Goal: Task Accomplishment & Management: Manage account settings

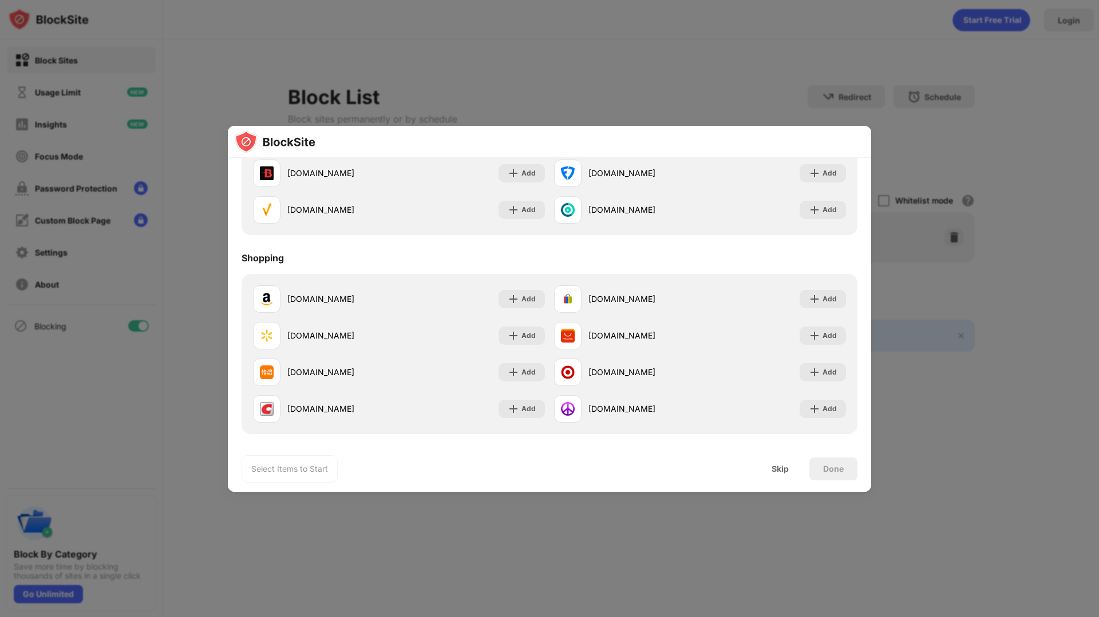
scroll to position [1230, 0]
click at [774, 476] on div "Skip" at bounding box center [780, 469] width 45 height 23
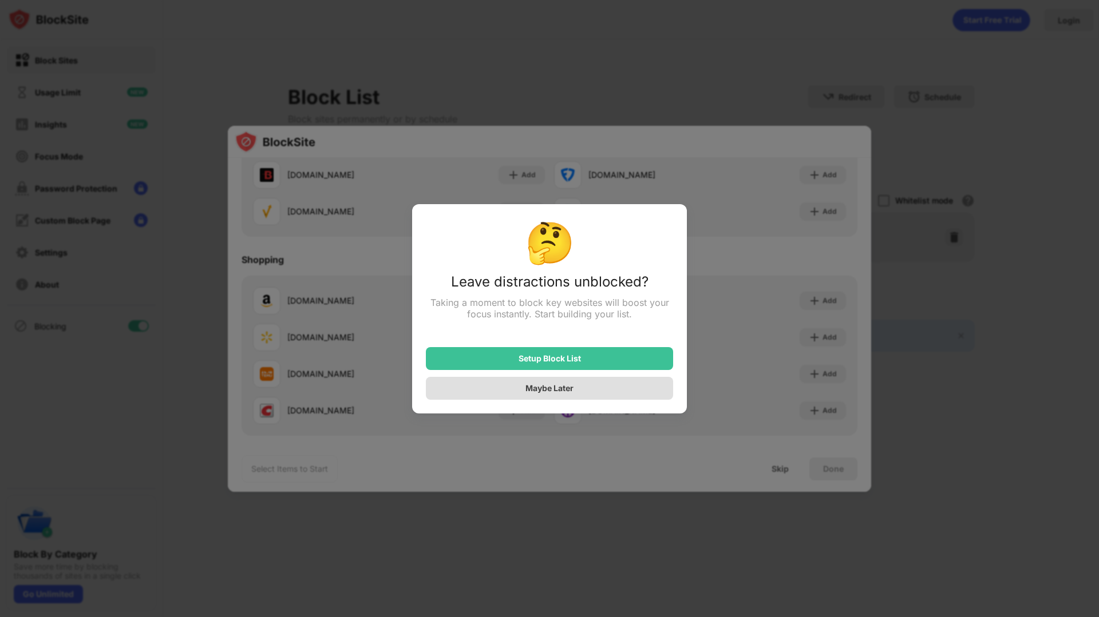
click at [564, 385] on div "Maybe Later" at bounding box center [549, 388] width 48 height 10
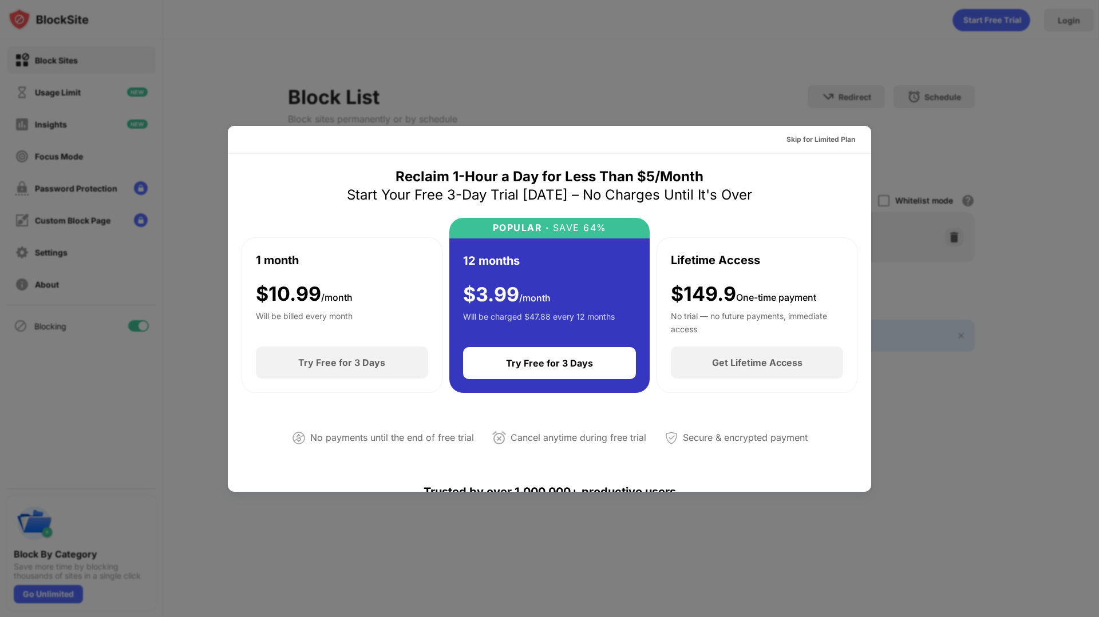
click at [708, 100] on div at bounding box center [549, 308] width 1099 height 617
click at [533, 72] on div at bounding box center [549, 308] width 1099 height 617
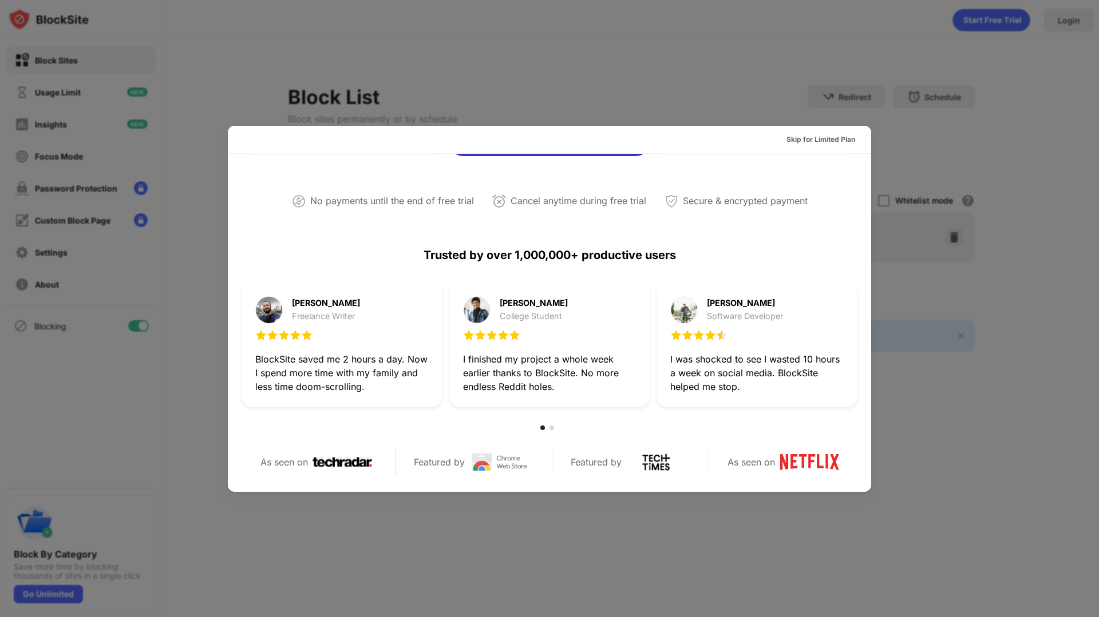
scroll to position [236, 0]
click at [806, 137] on div "Skip for Limited Plan" at bounding box center [820, 139] width 69 height 11
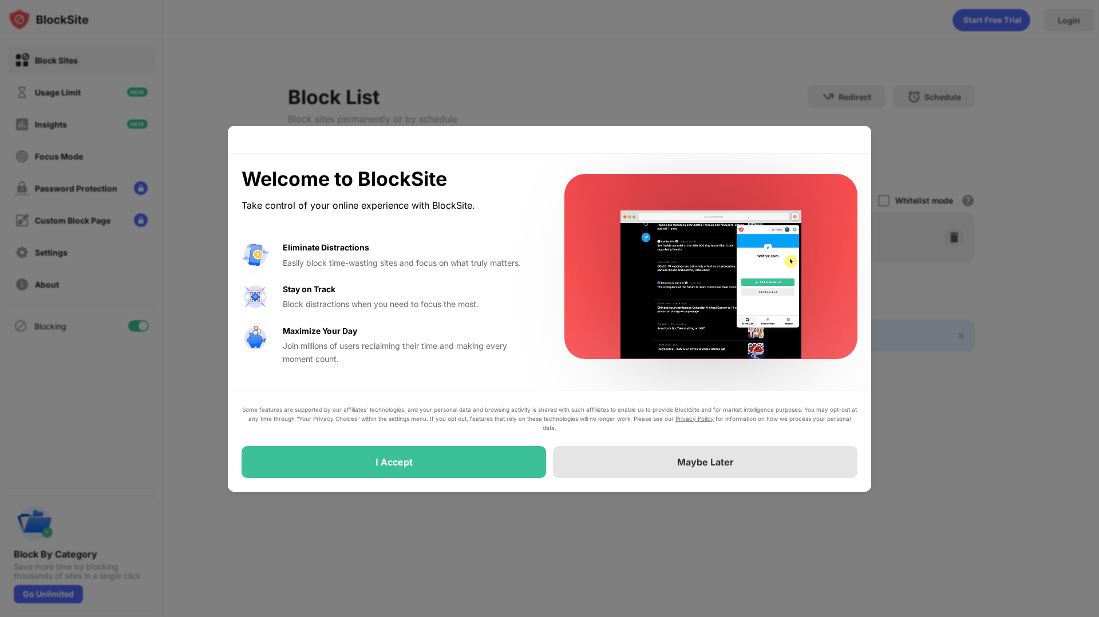
click at [667, 455] on div "Maybe Later" at bounding box center [705, 462] width 304 height 32
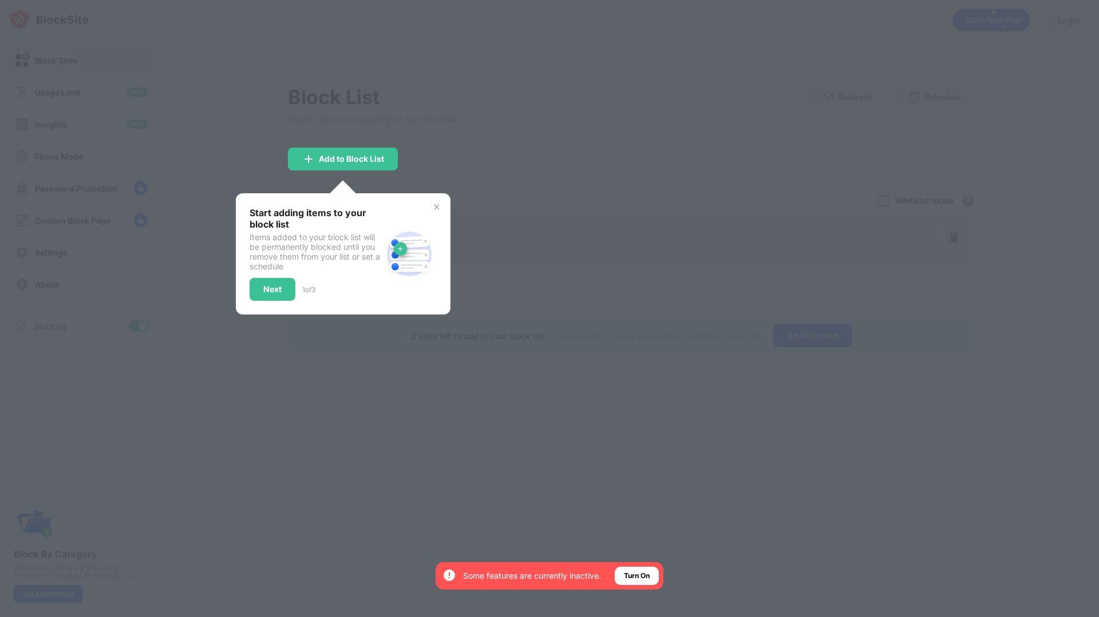
click at [435, 203] on img at bounding box center [436, 207] width 9 height 9
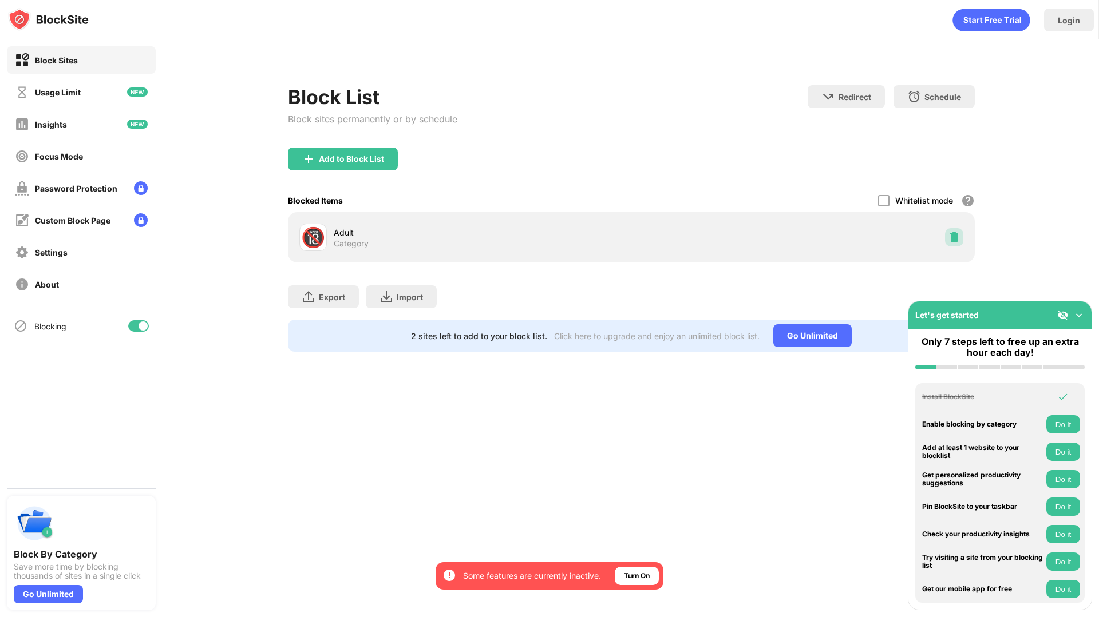
click at [955, 236] on img at bounding box center [953, 237] width 11 height 11
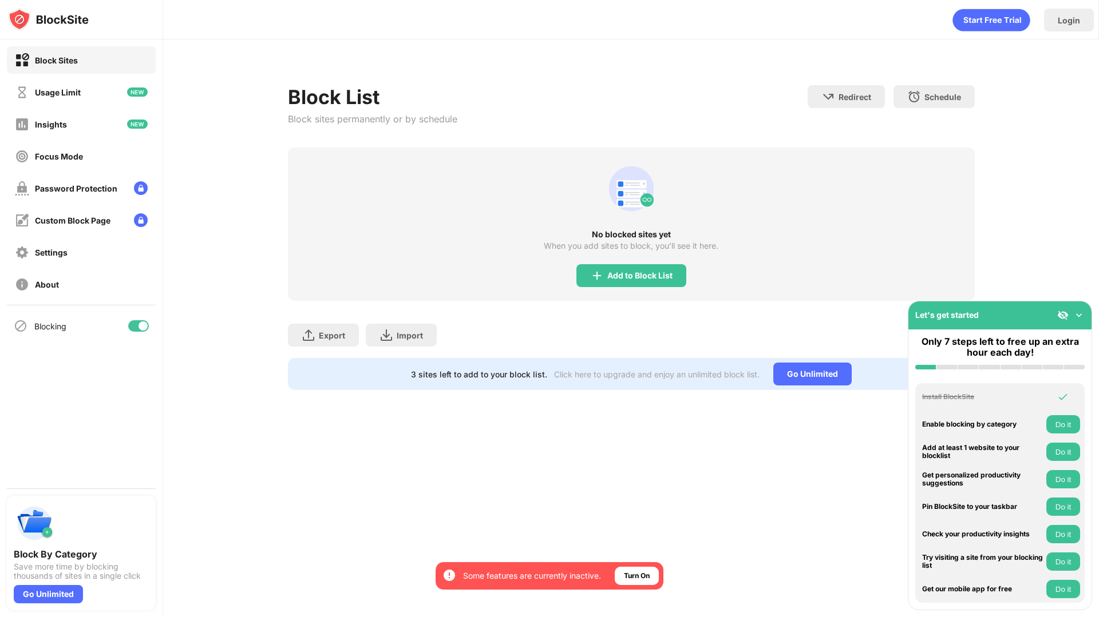
click at [1079, 313] on img at bounding box center [1078, 315] width 11 height 11
